Goal: Information Seeking & Learning: Find specific fact

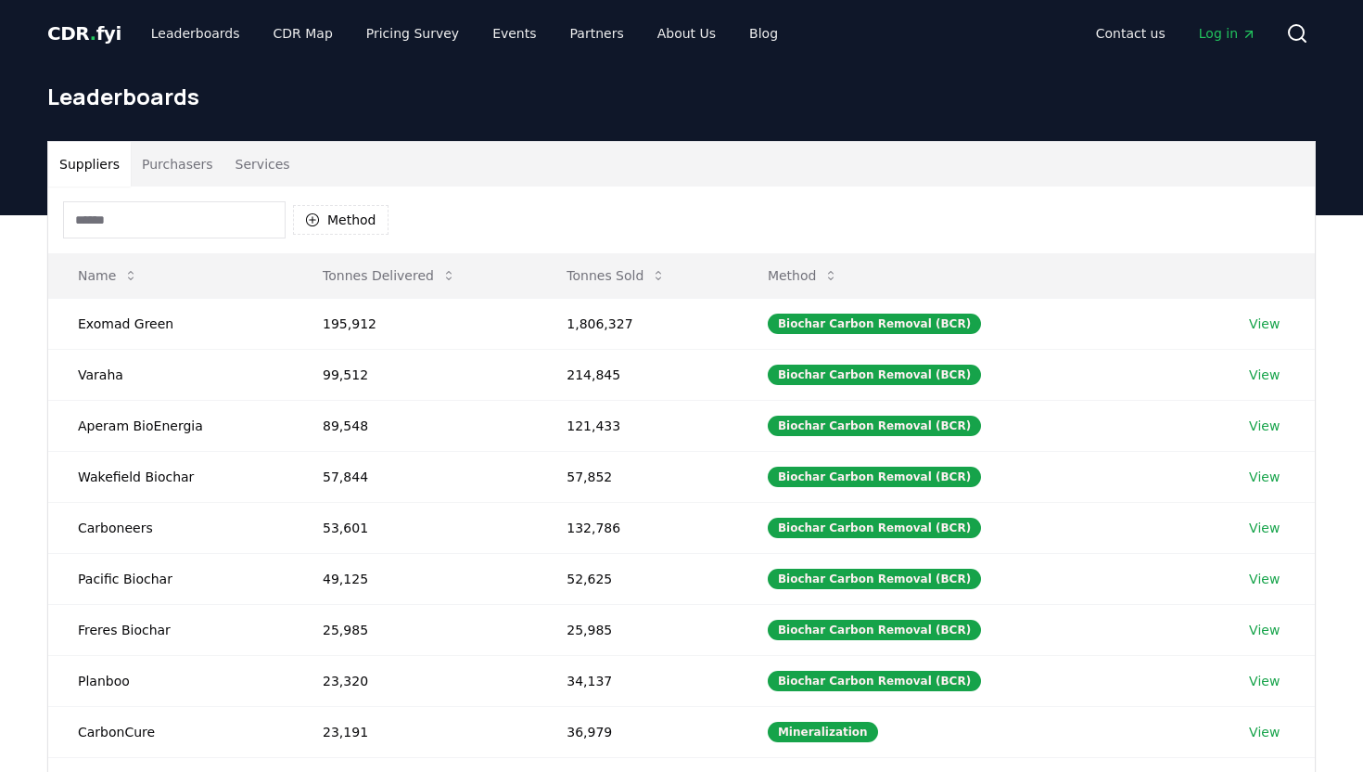
click at [184, 157] on button "Purchasers" at bounding box center [178, 164] width 94 height 45
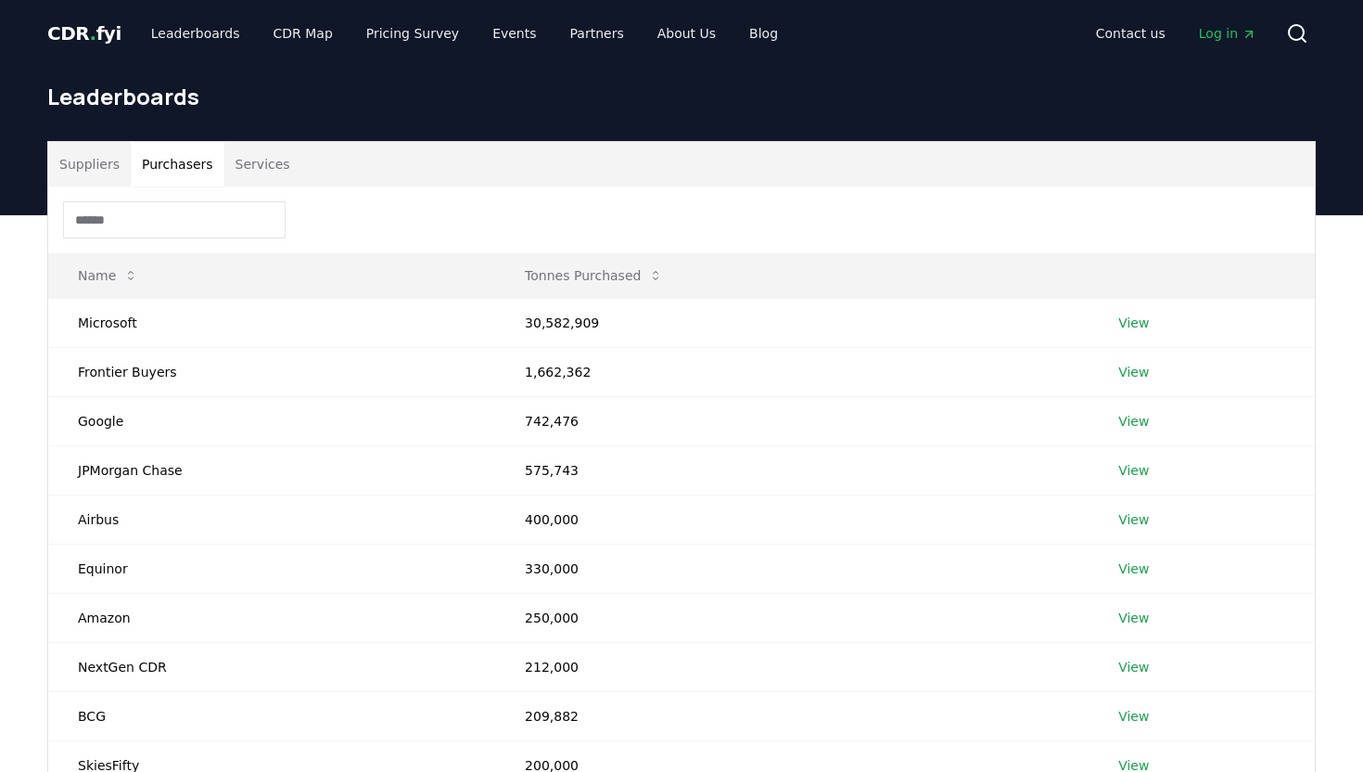
click at [167, 211] on input at bounding box center [174, 219] width 223 height 37
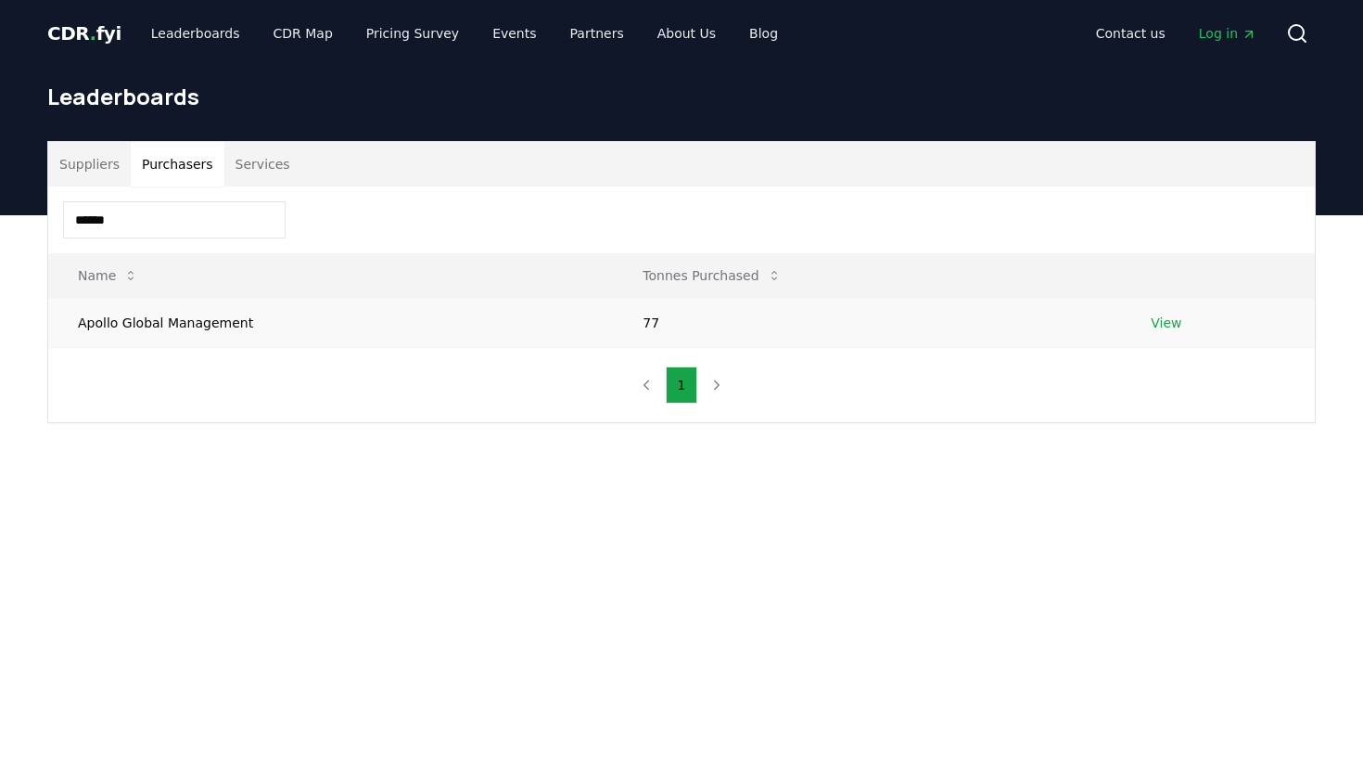
type input "******"
click at [1161, 324] on link "View" at bounding box center [1166, 322] width 31 height 19
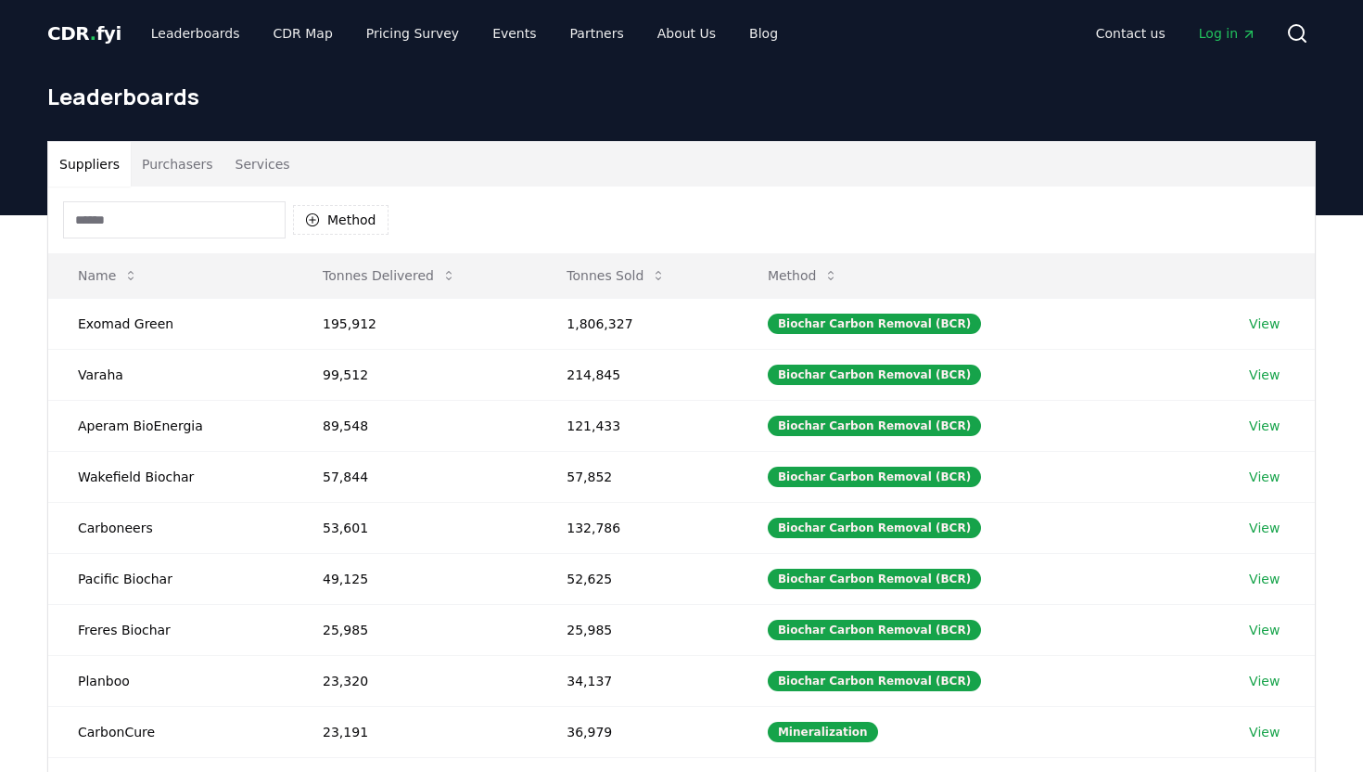
click at [157, 165] on button "Purchasers" at bounding box center [178, 164] width 94 height 45
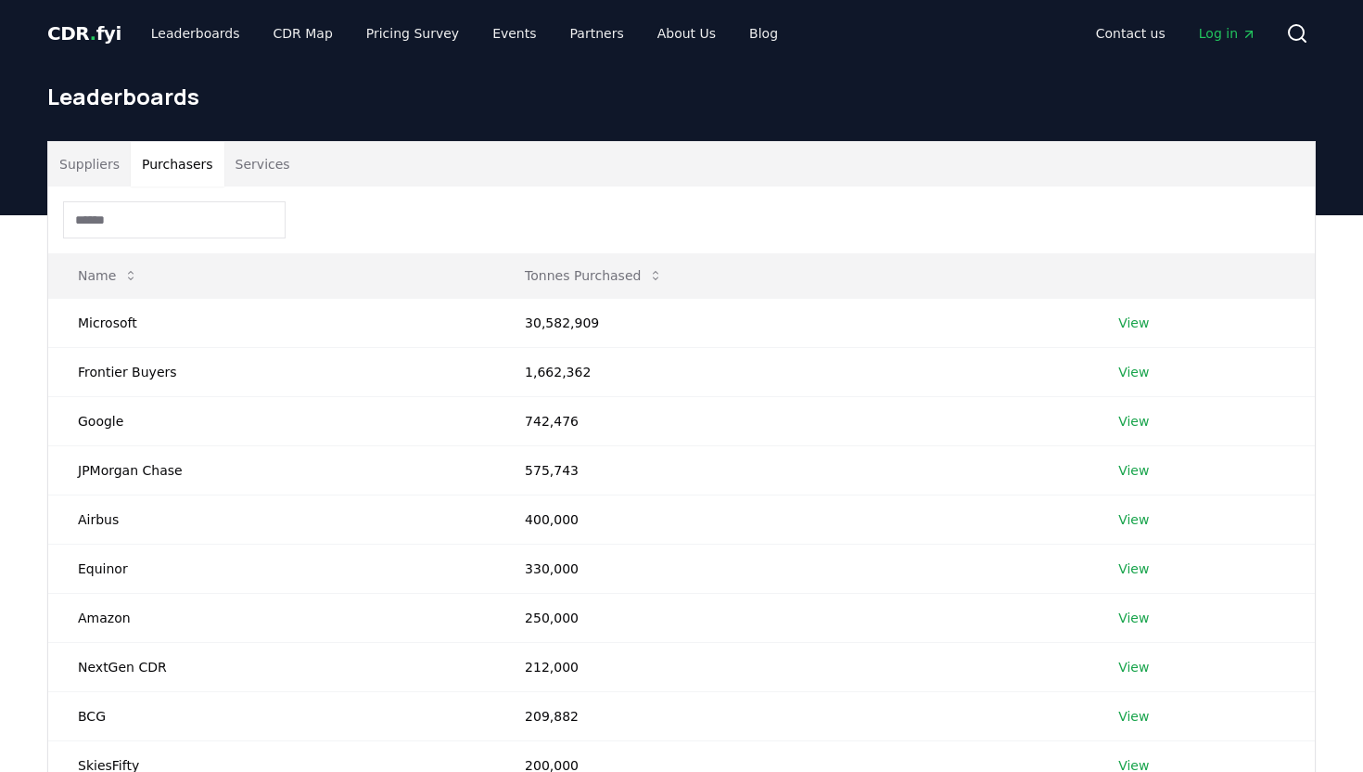
click at [138, 233] on input at bounding box center [174, 219] width 223 height 37
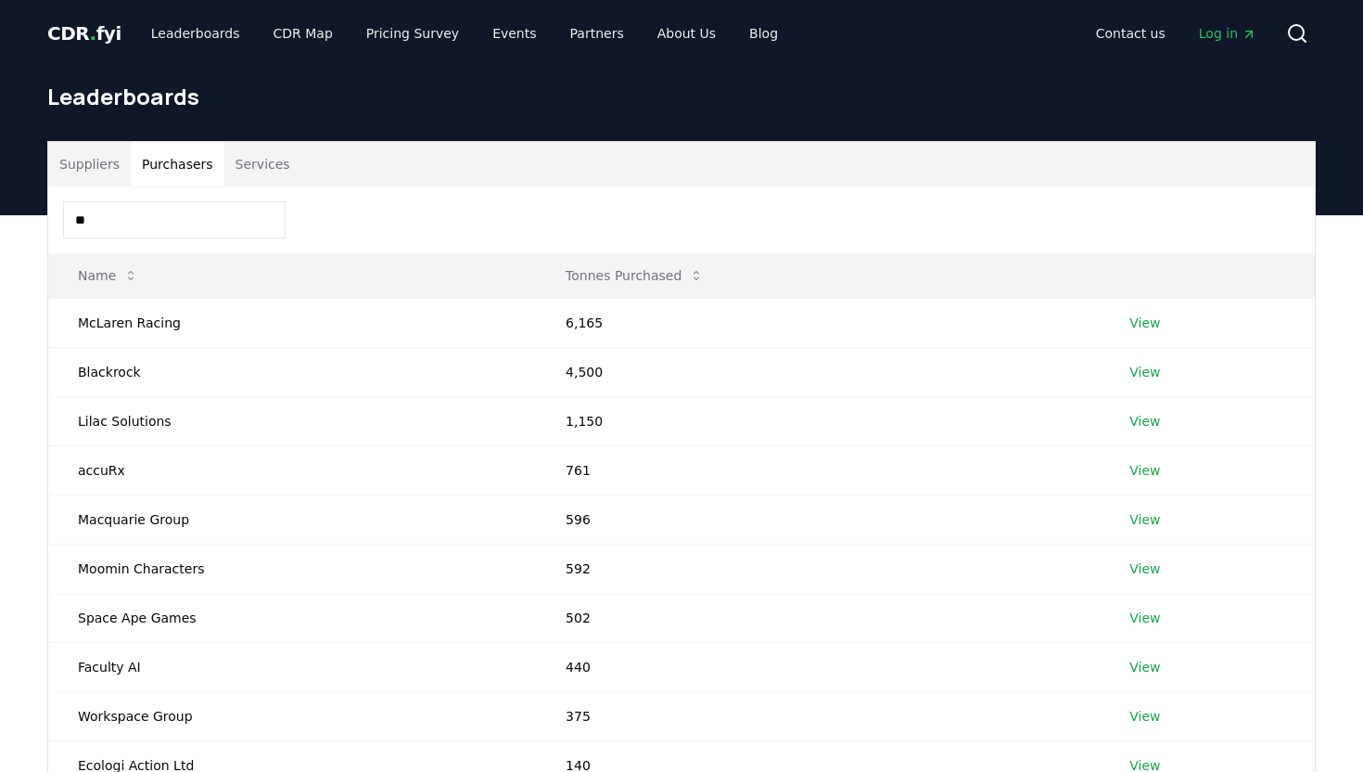
type input "*"
